Goal: Information Seeking & Learning: Check status

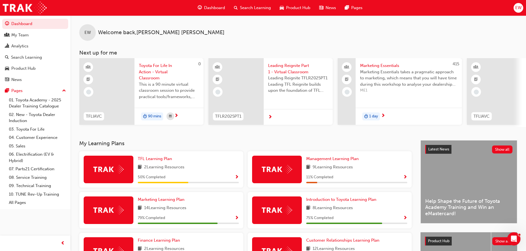
click at [37, 34] on div "My Team" at bounding box center [35, 35] width 60 height 7
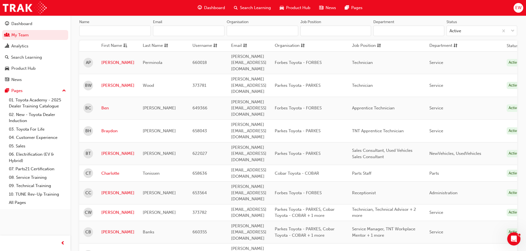
scroll to position [55, 0]
click at [103, 229] on link "[PERSON_NAME]" at bounding box center [117, 232] width 33 height 6
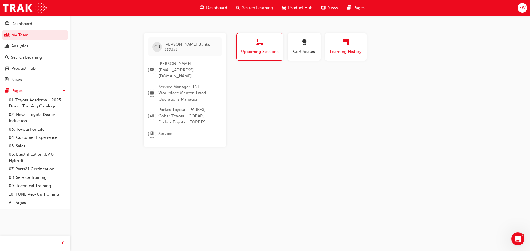
click at [347, 56] on button "Learning History" at bounding box center [345, 47] width 41 height 28
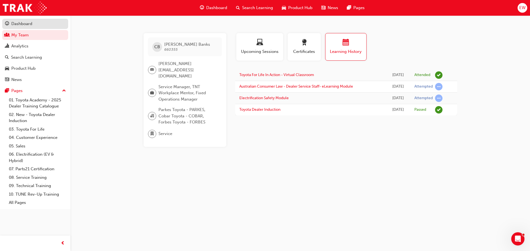
click at [16, 21] on div "Dashboard" at bounding box center [21, 24] width 21 height 6
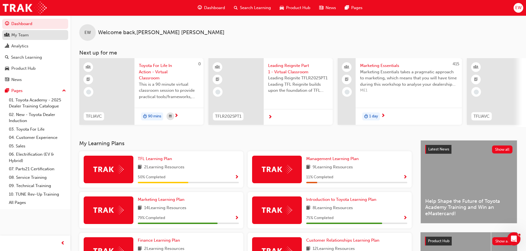
click at [18, 35] on div "My Team" at bounding box center [19, 35] width 17 height 6
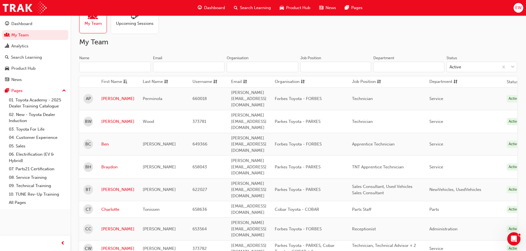
scroll to position [28, 0]
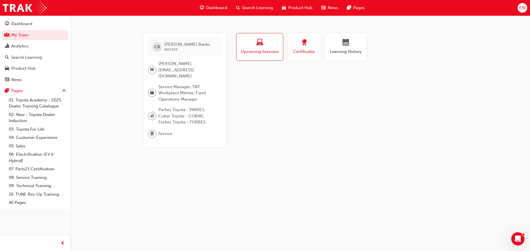
click at [308, 57] on button "Certificates" at bounding box center [303, 47] width 33 height 28
click at [353, 47] on div "Learning History" at bounding box center [345, 47] width 33 height 16
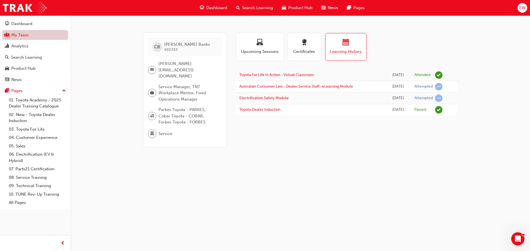
click at [23, 33] on link "My Team" at bounding box center [35, 35] width 66 height 10
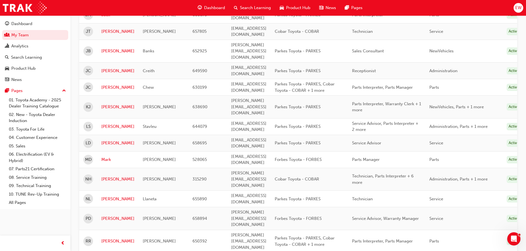
scroll to position [426, 0]
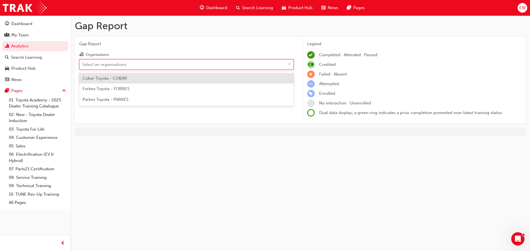
click at [120, 67] on div "Select an organisations" at bounding box center [104, 64] width 44 height 6
click at [83, 66] on input "Organisations option Cobar Toyota - COBAR focused, 1 of 3. 3 results available.…" at bounding box center [82, 64] width 1 height 5
click at [119, 101] on span "Parkes Toyota - PARKES" at bounding box center [105, 99] width 46 height 5
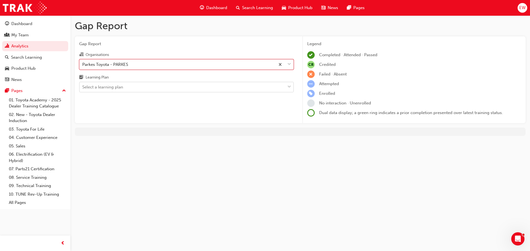
click at [100, 85] on div "Select a learning plan" at bounding box center [102, 87] width 41 height 6
click at [83, 85] on input "Learning Plan Select a learning plan" at bounding box center [82, 87] width 1 height 5
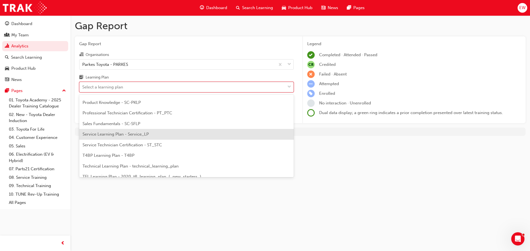
scroll to position [221, 0]
